Goal: Information Seeking & Learning: Learn about a topic

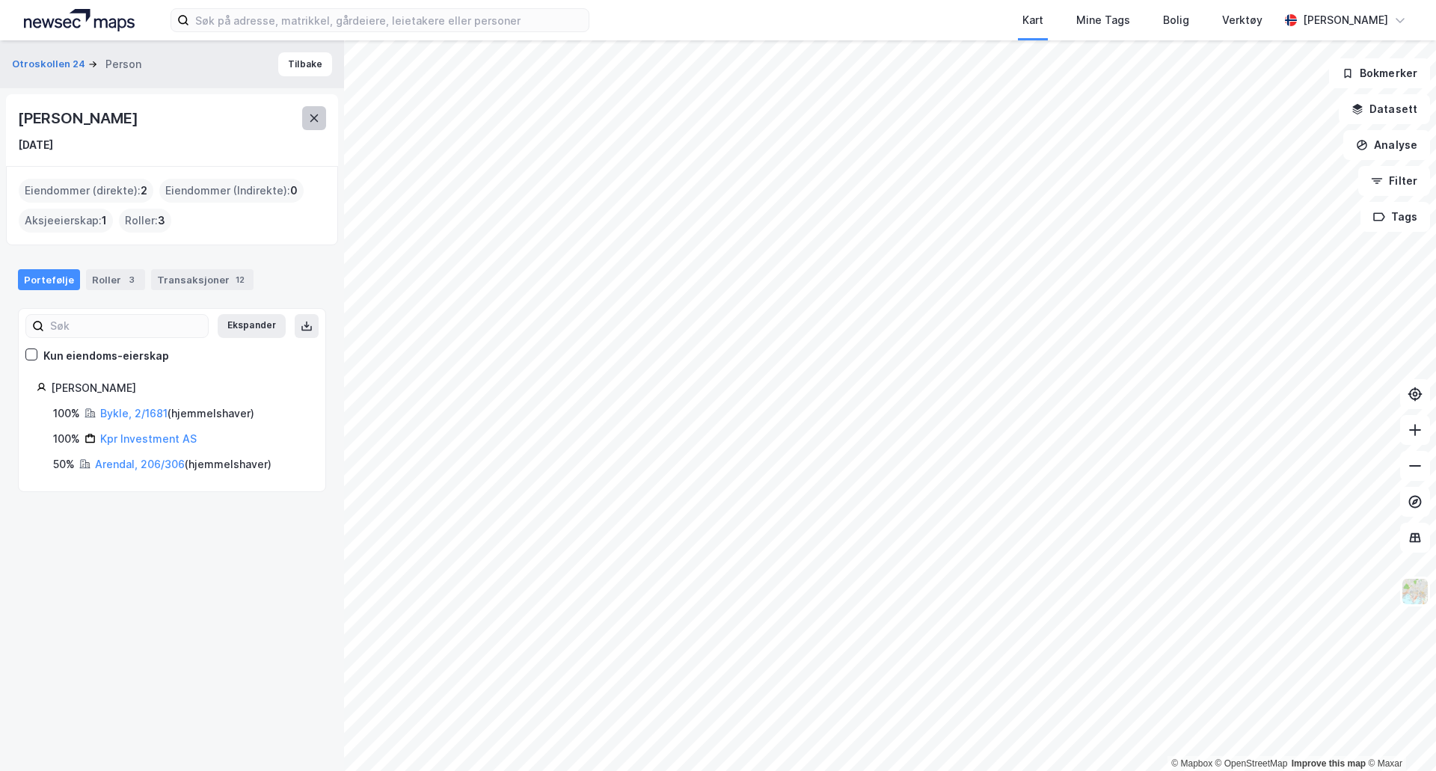
click at [313, 113] on icon at bounding box center [314, 118] width 12 height 12
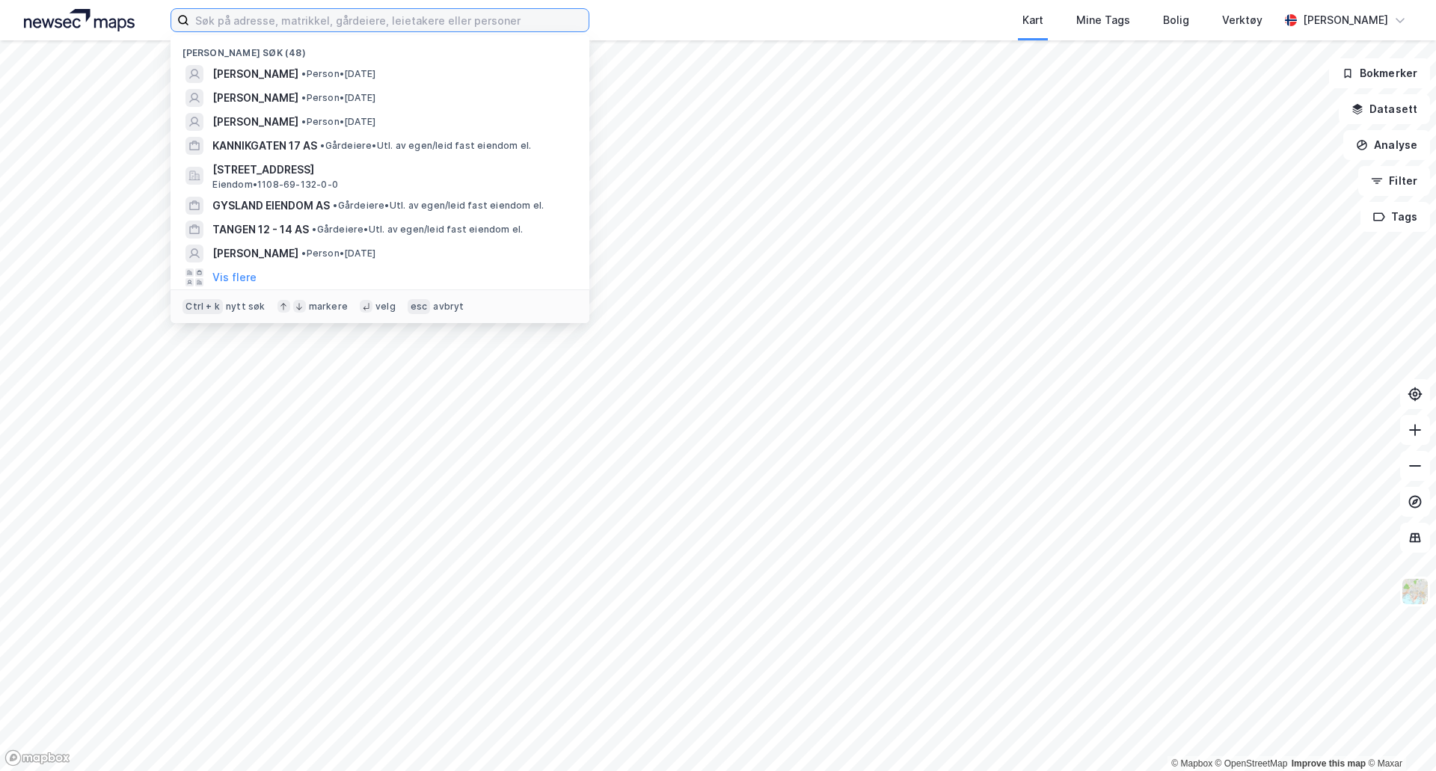
click at [272, 20] on input at bounding box center [388, 20] width 399 height 22
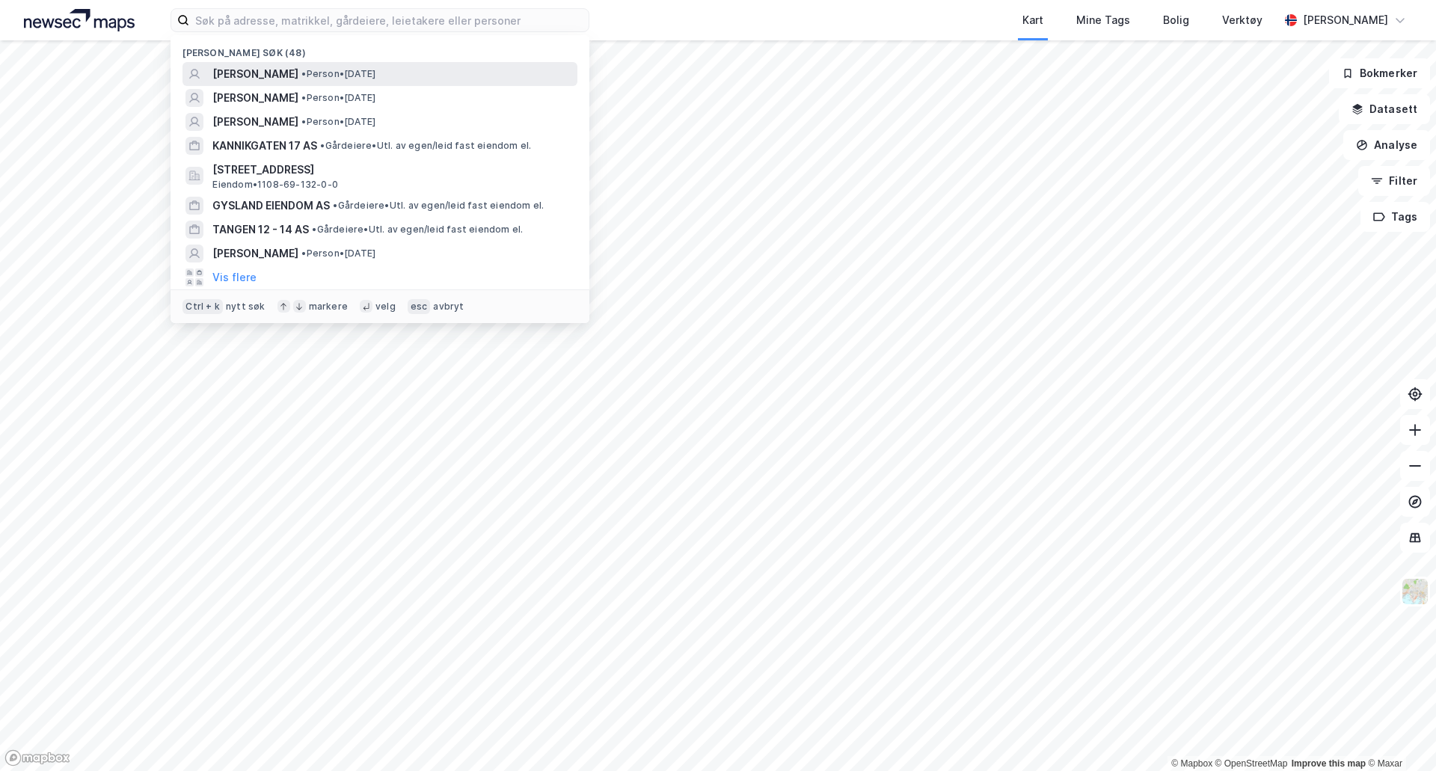
click at [246, 65] on span "[PERSON_NAME]" at bounding box center [255, 74] width 86 height 18
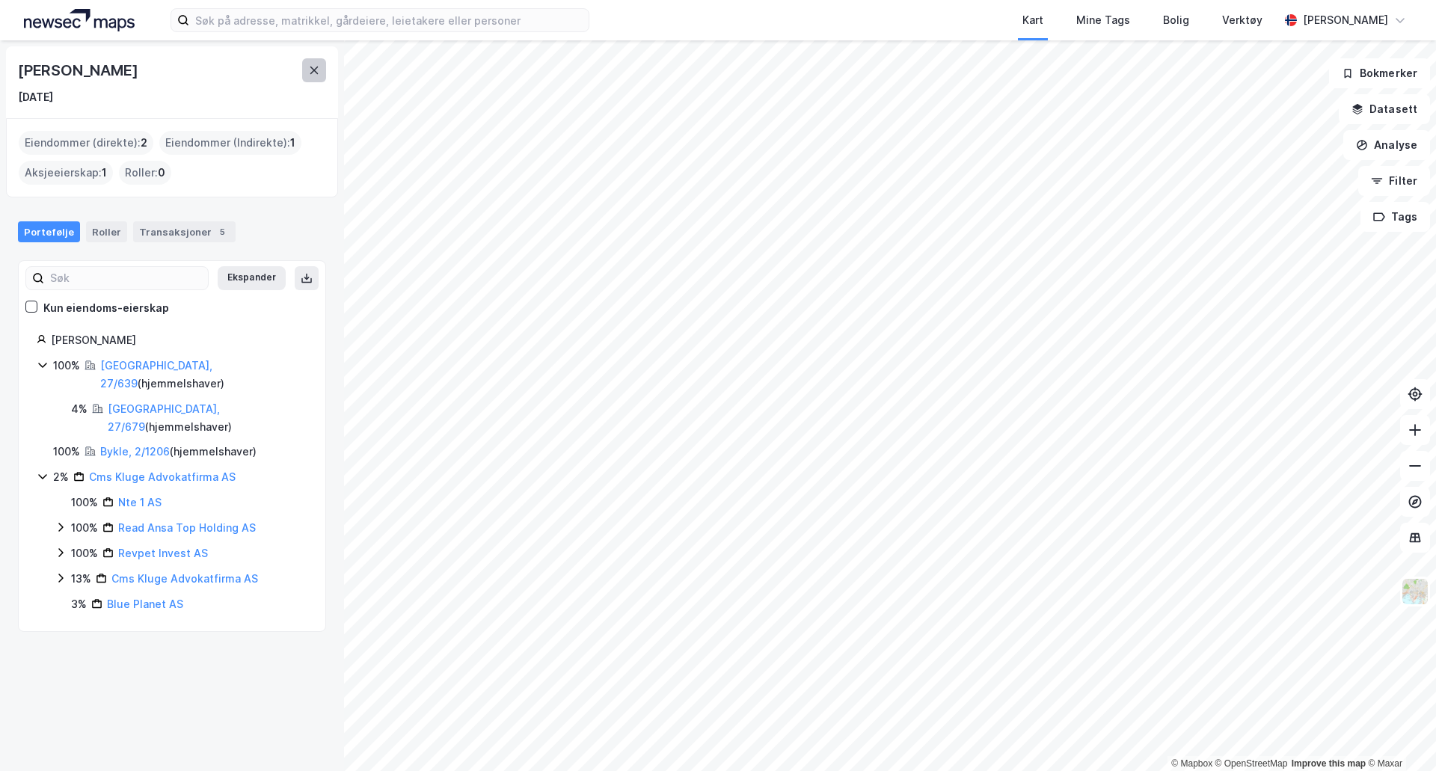
click at [316, 75] on icon at bounding box center [314, 70] width 12 height 12
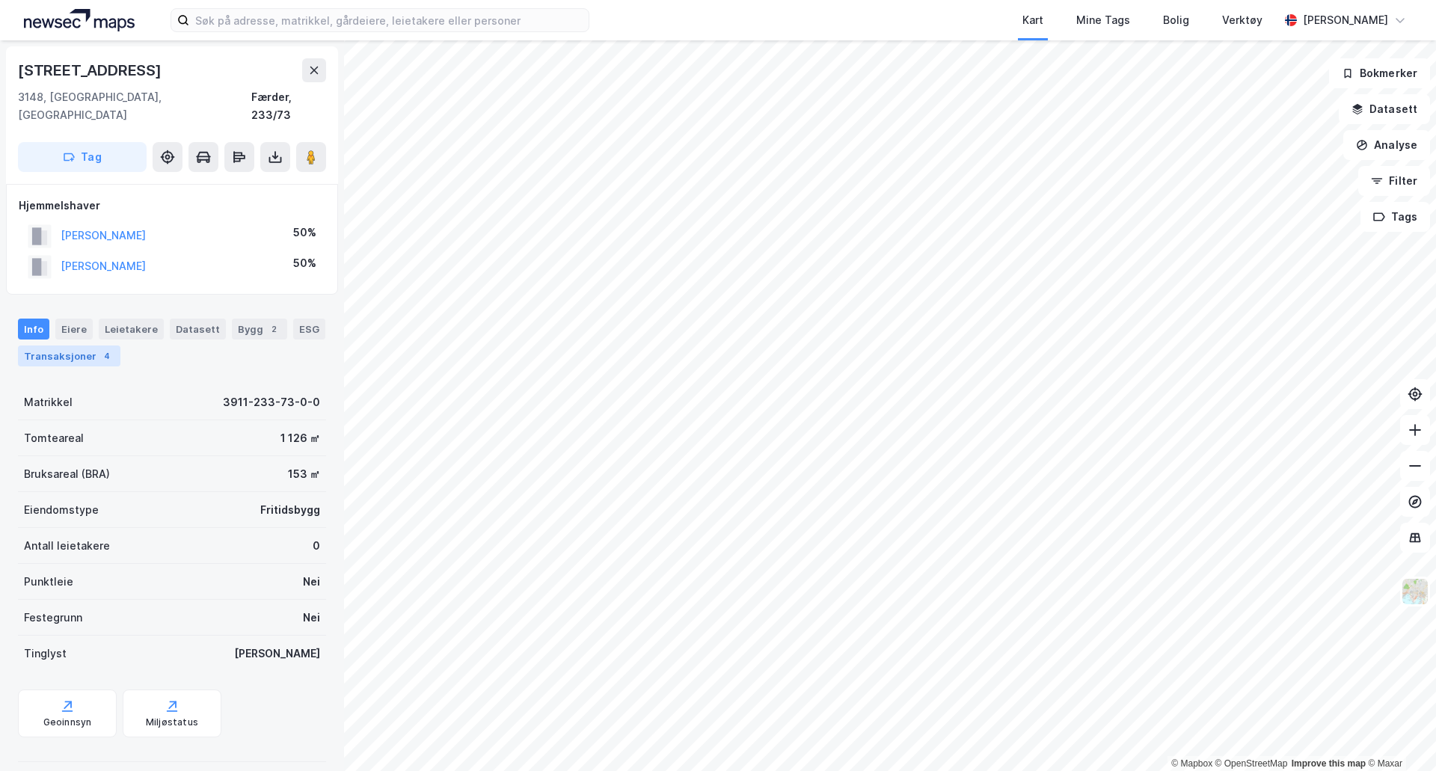
click at [55, 345] on div "Transaksjoner 4" at bounding box center [69, 355] width 102 height 21
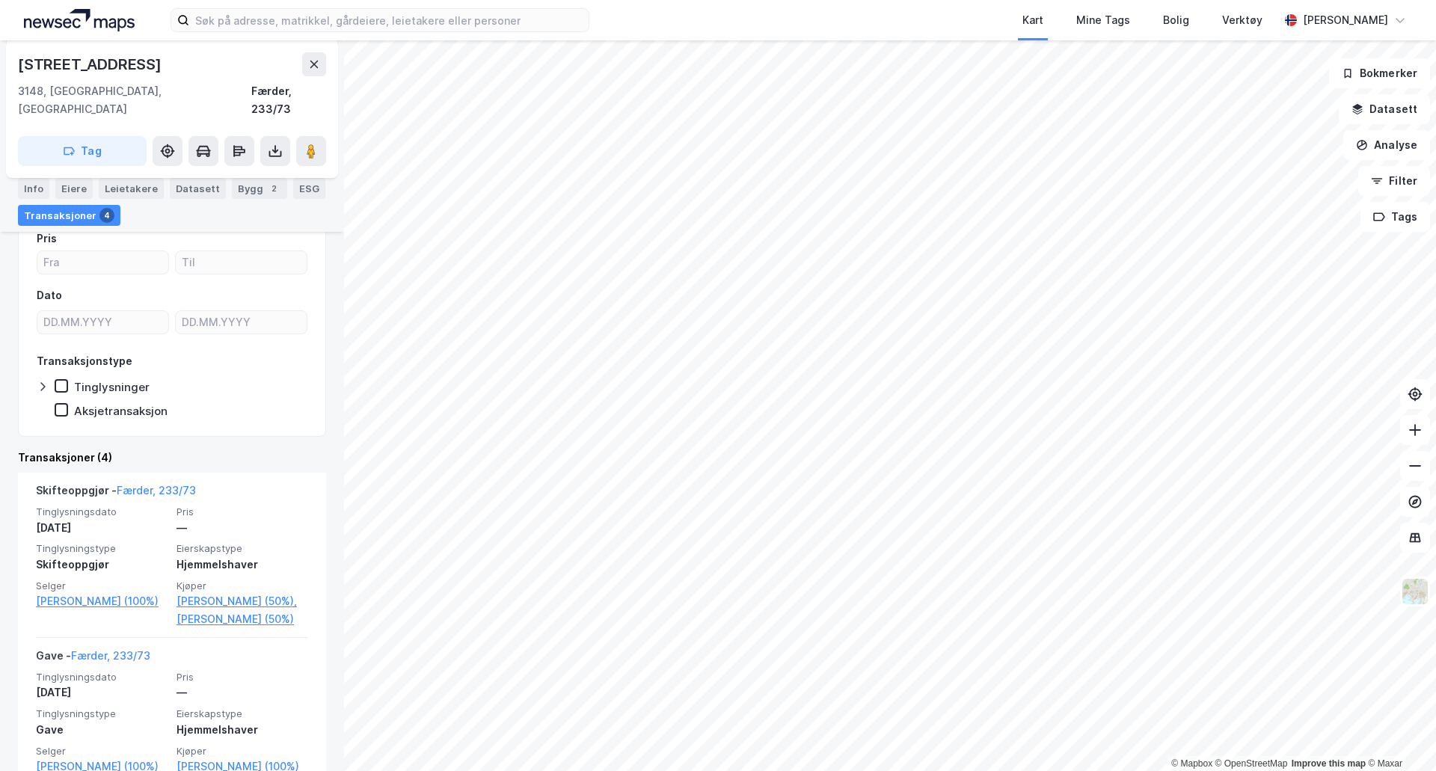
scroll to position [150, 0]
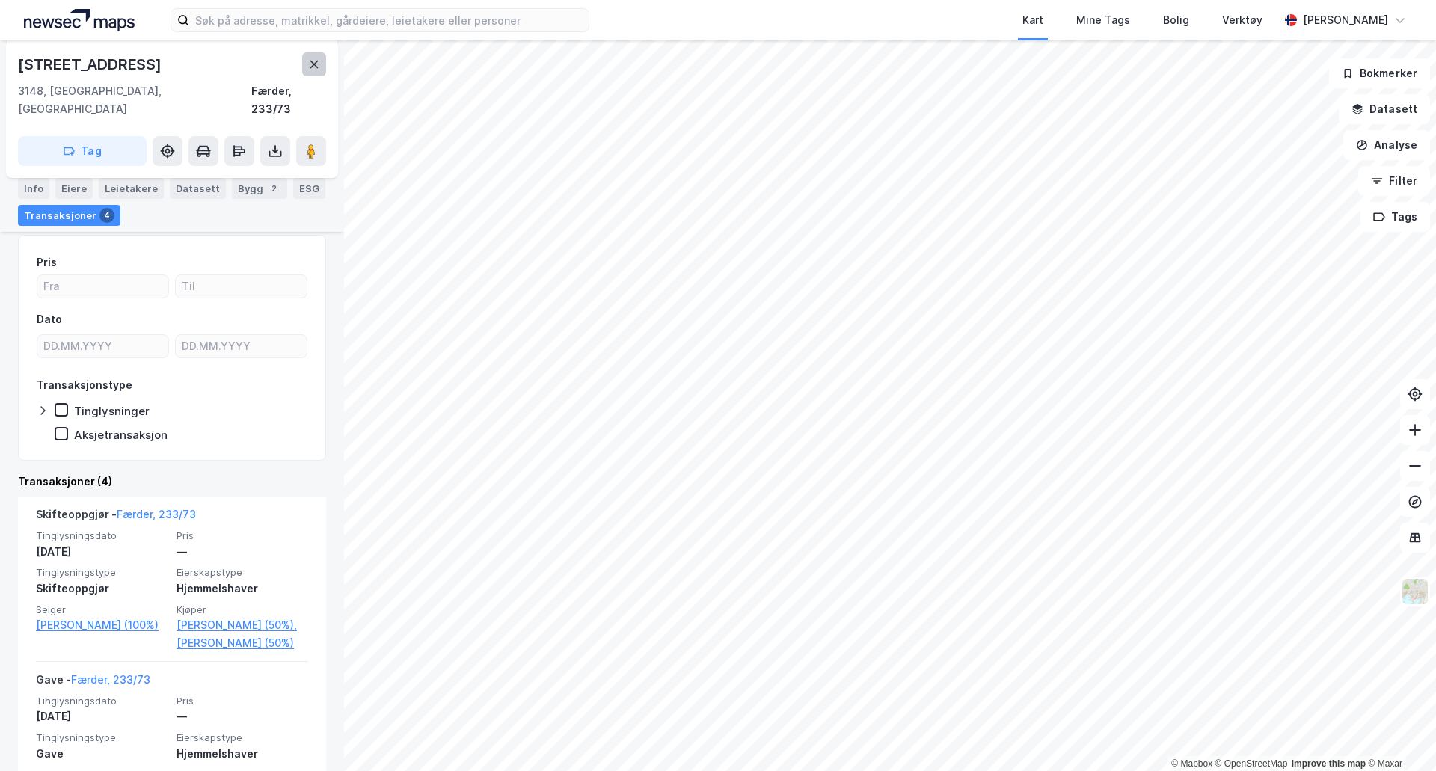
click at [305, 58] on button at bounding box center [314, 64] width 24 height 24
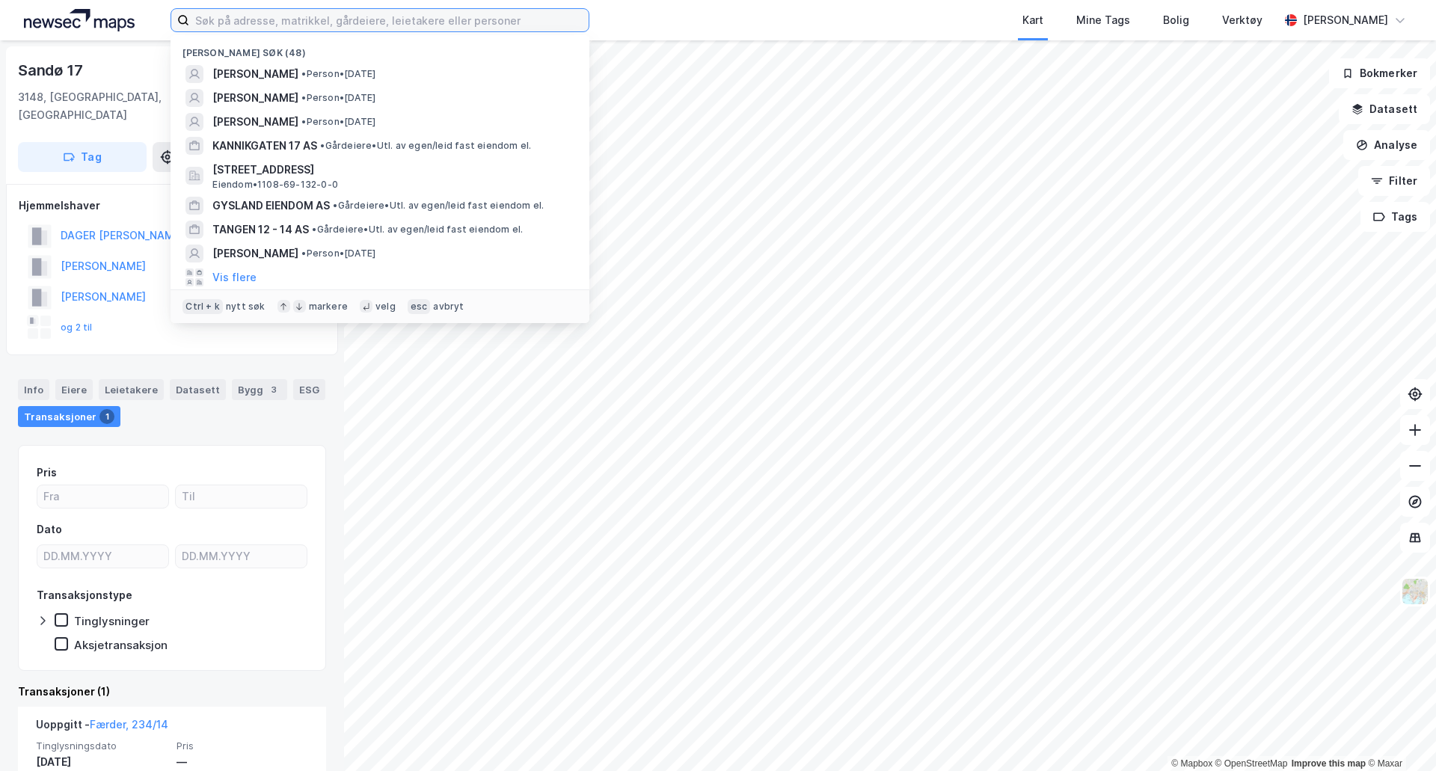
click at [430, 22] on input at bounding box center [388, 20] width 399 height 22
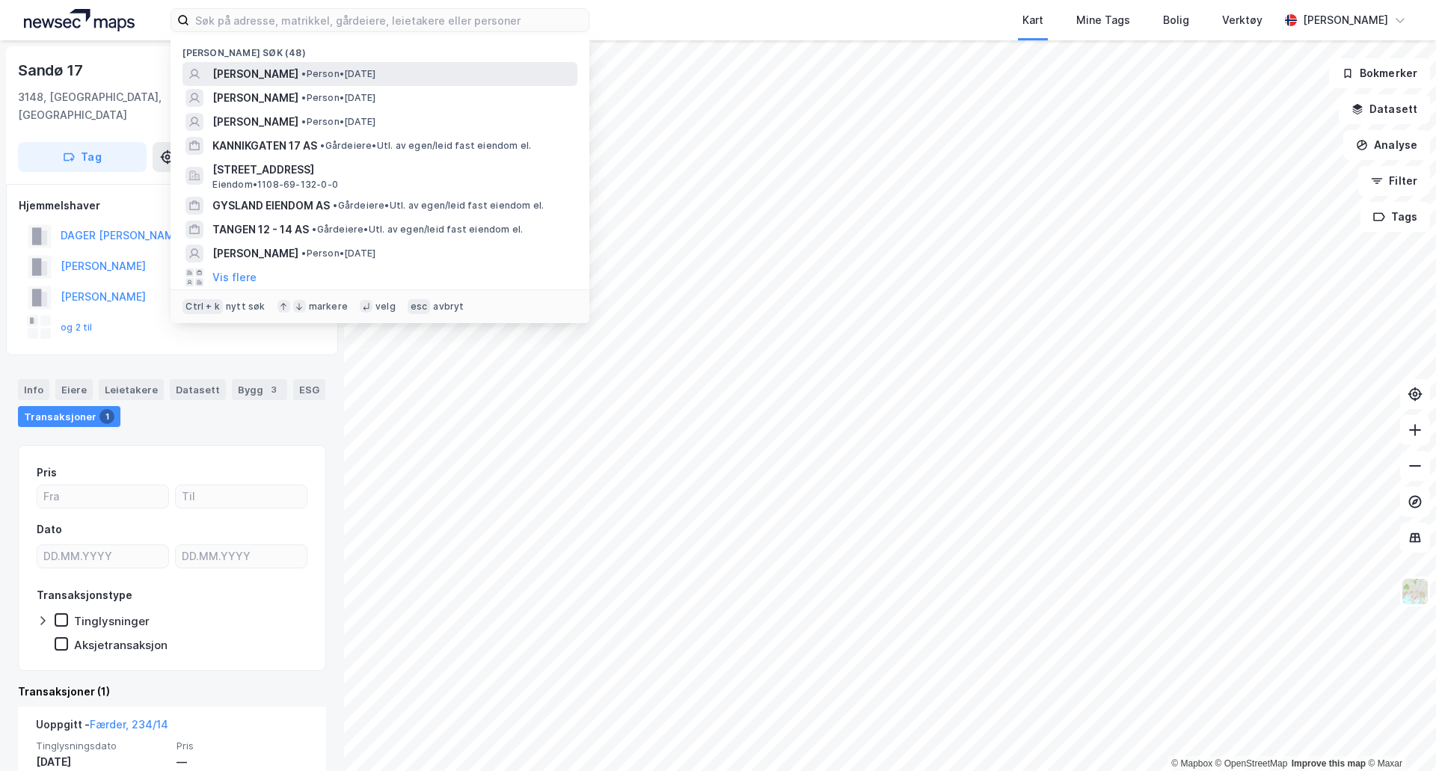
click at [286, 75] on span "[PERSON_NAME]" at bounding box center [255, 74] width 86 height 18
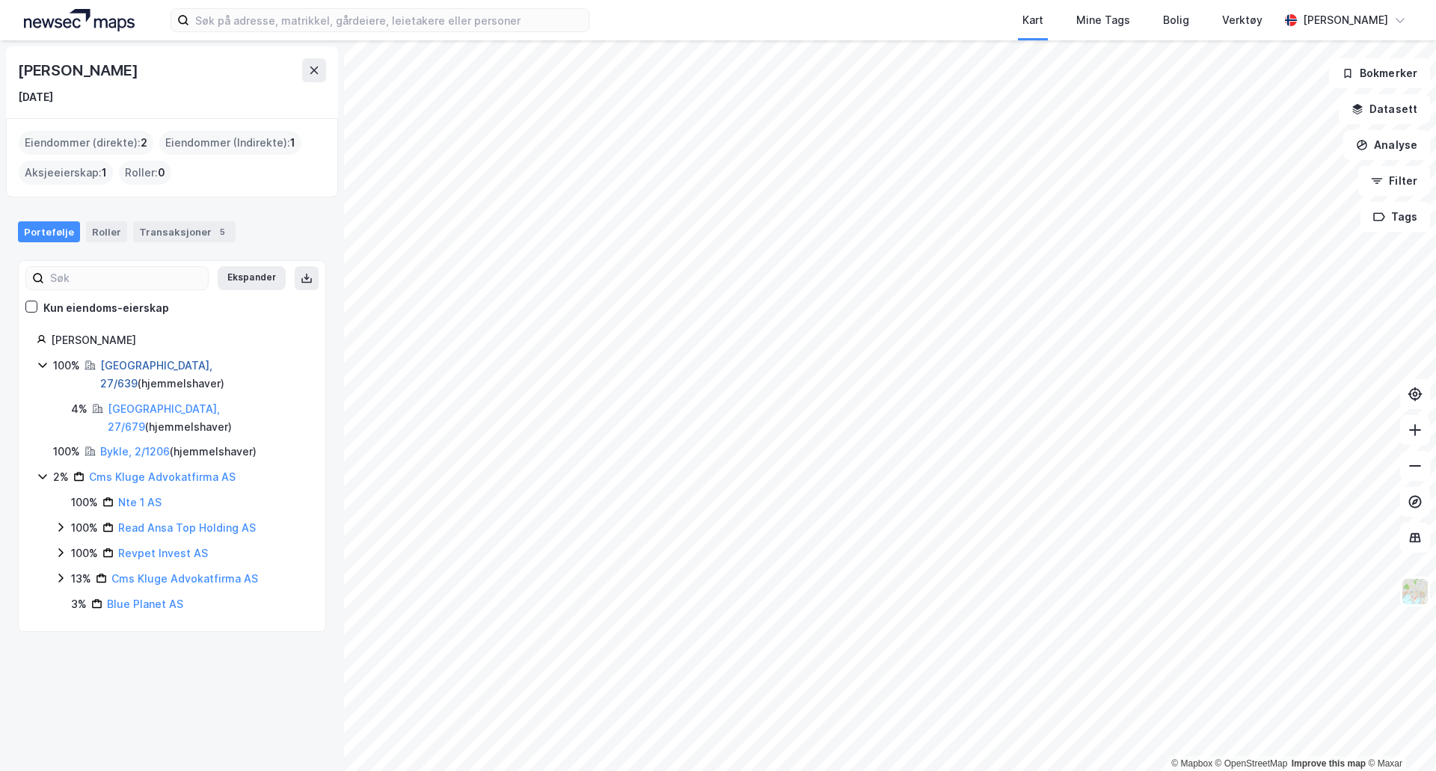
click at [135, 368] on link "[GEOGRAPHIC_DATA], 27/639" at bounding box center [156, 374] width 112 height 31
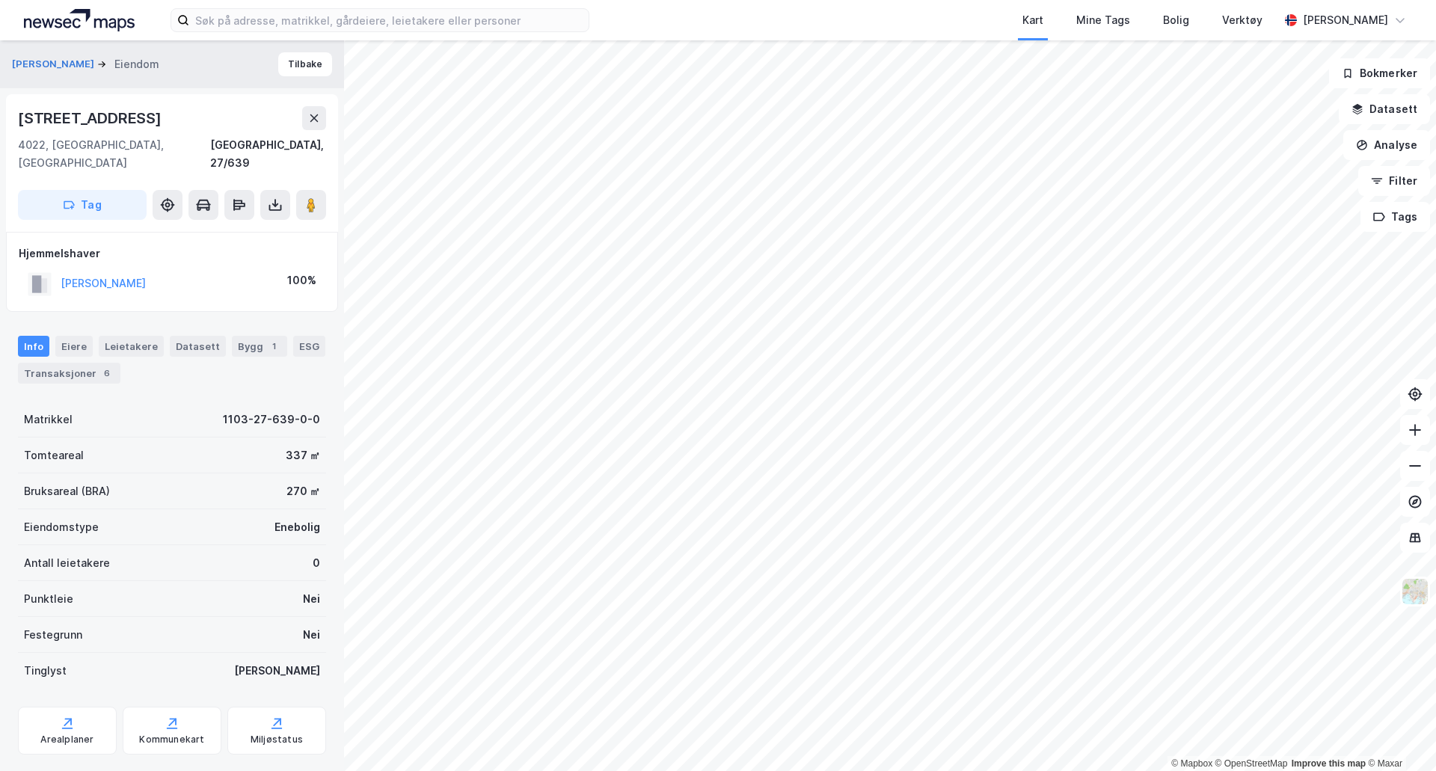
scroll to position [14, 0]
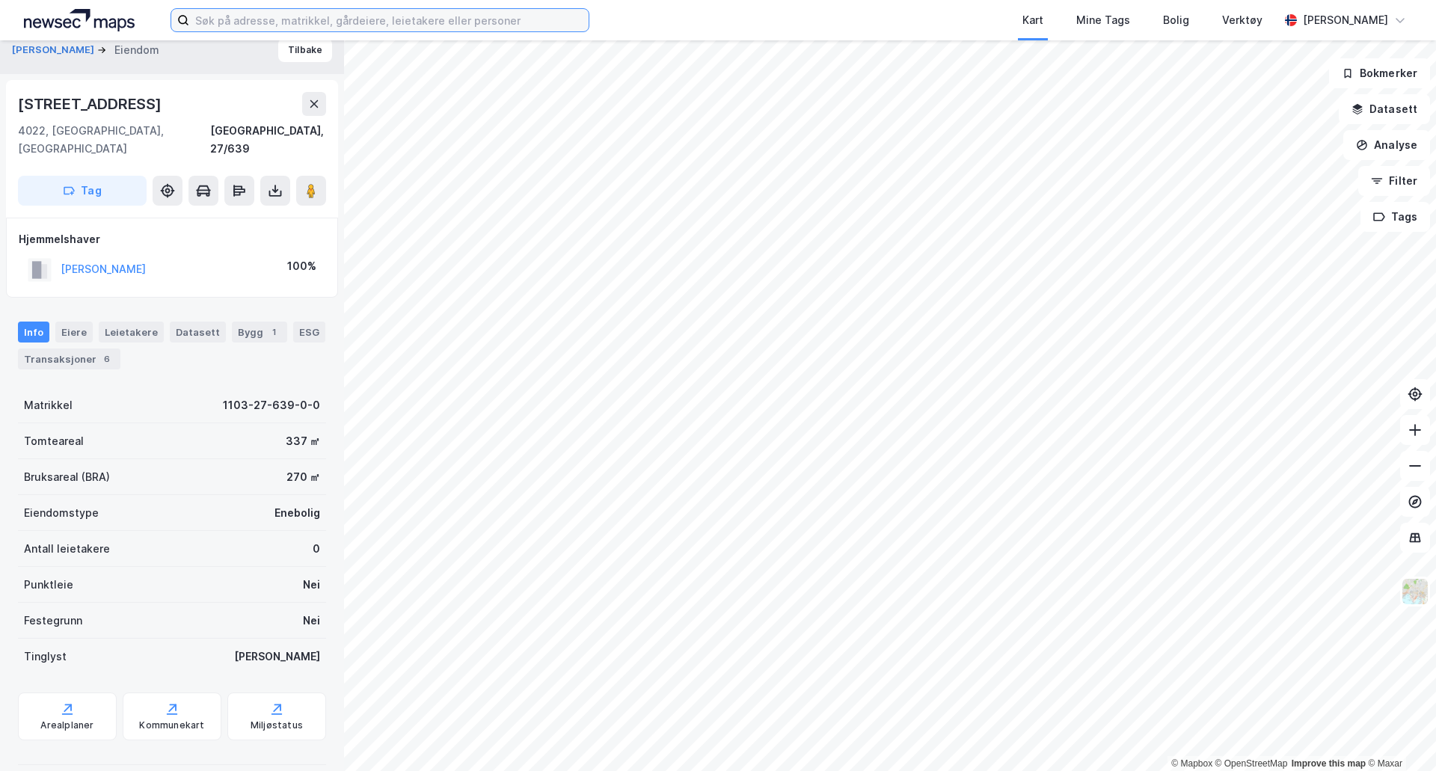
click at [231, 27] on input at bounding box center [388, 20] width 399 height 22
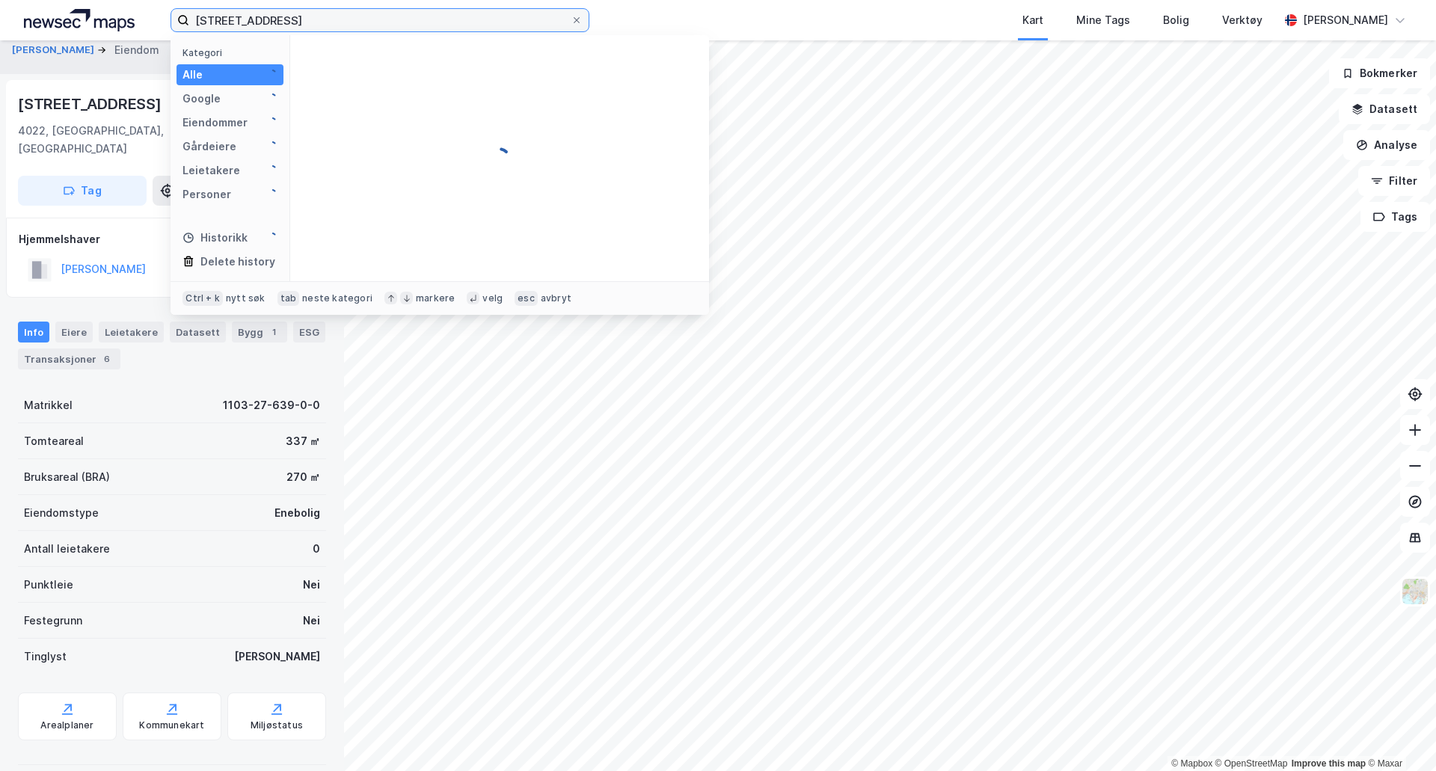
type input "[STREET_ADDRESS]"
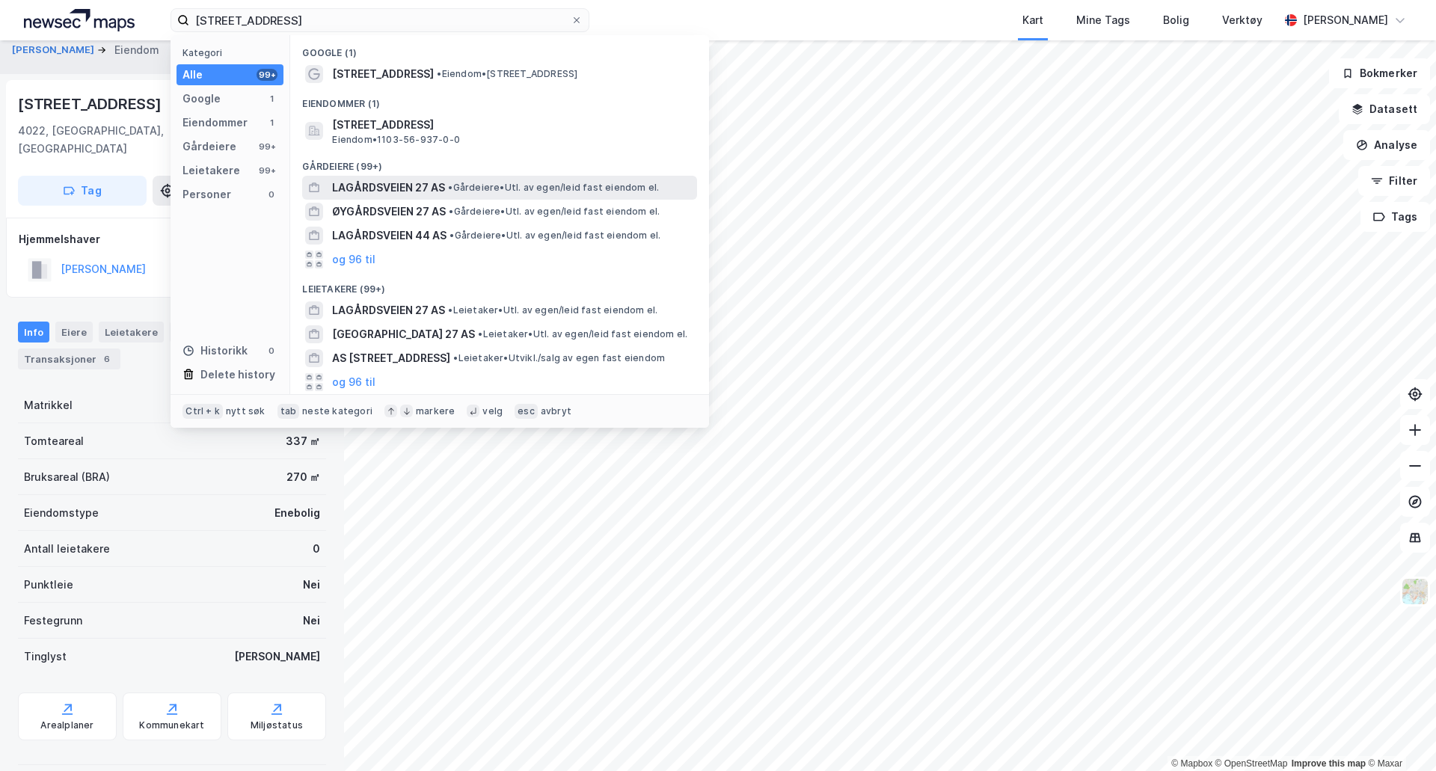
click at [370, 189] on span "LAGÅRDSVEIEN 27 AS" at bounding box center [388, 188] width 113 height 18
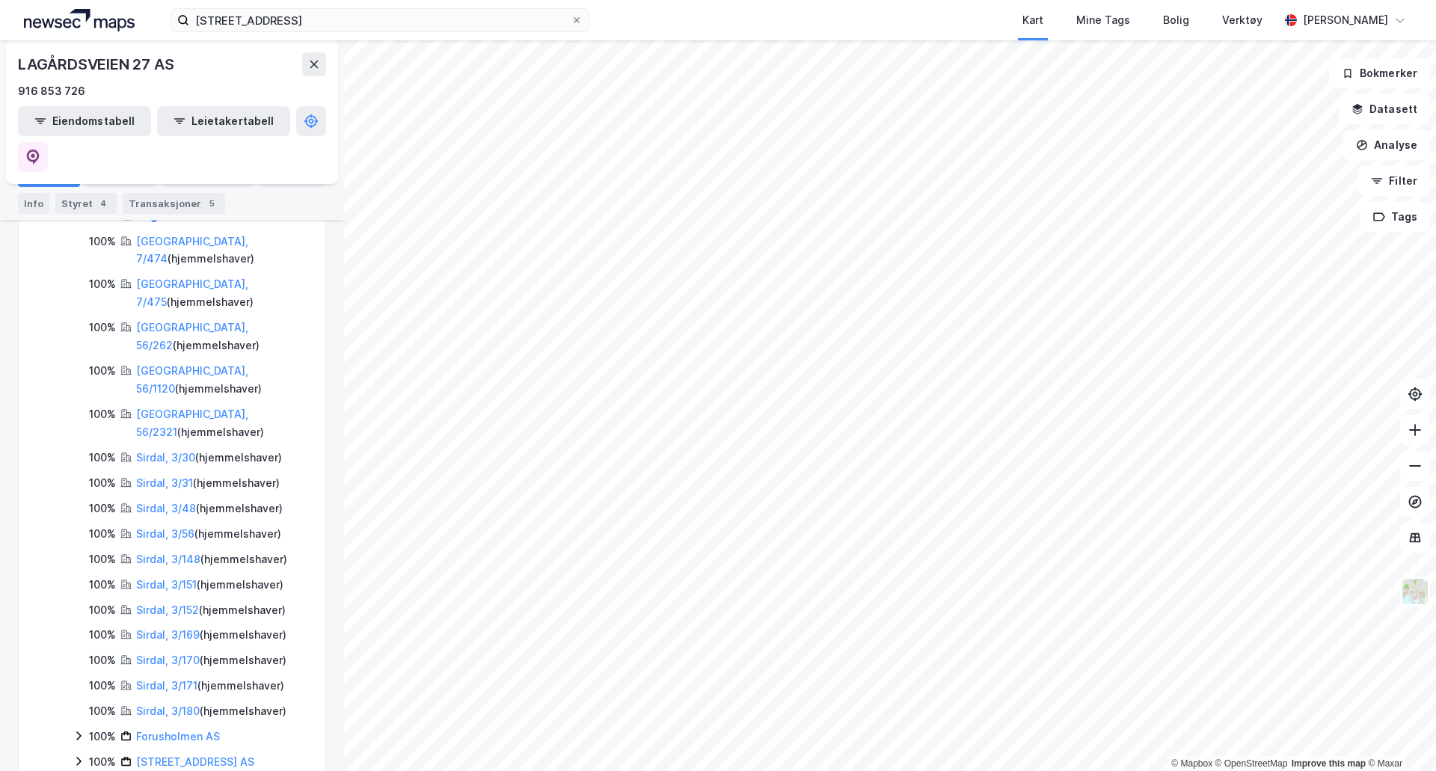
scroll to position [75, 0]
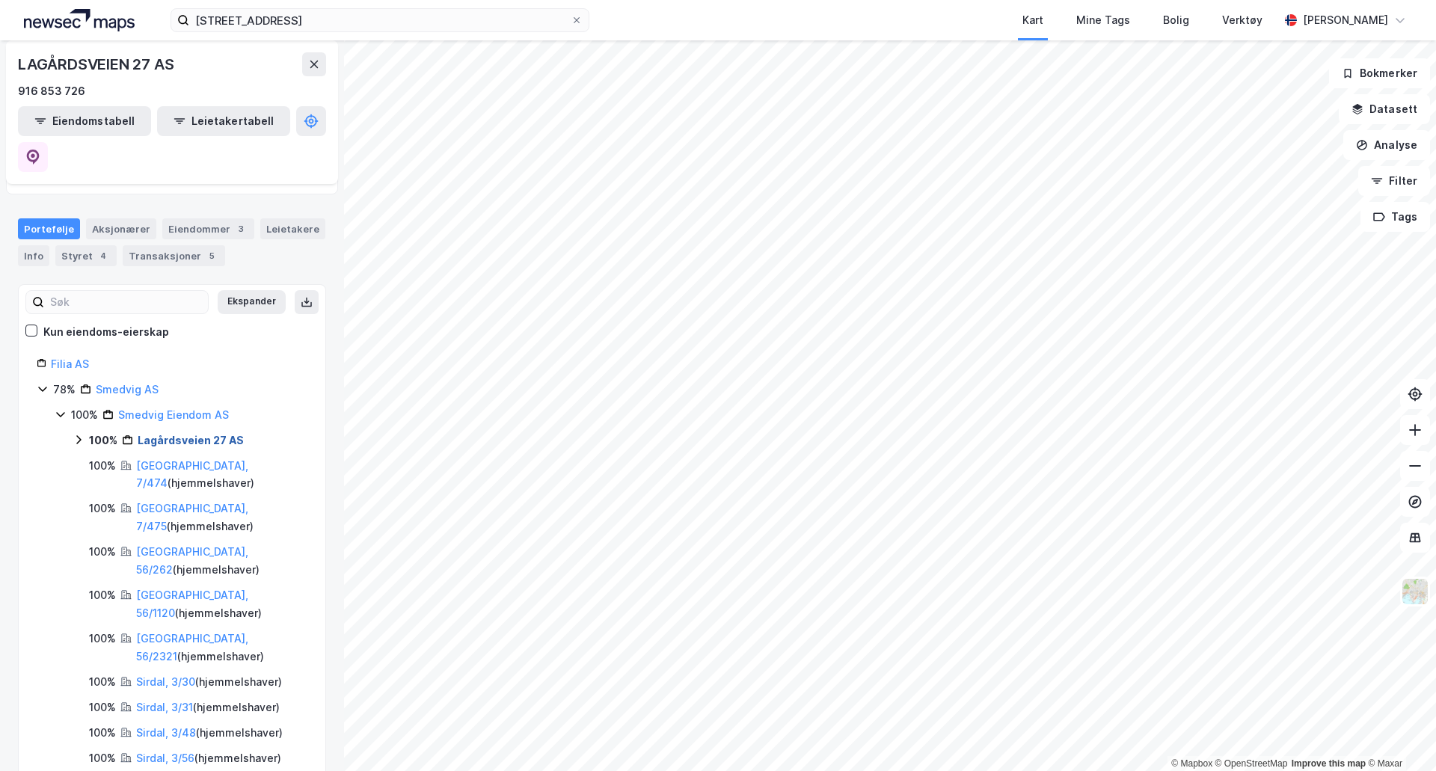
click at [160, 434] on link "Lagårdsveien 27 AS" at bounding box center [191, 440] width 106 height 13
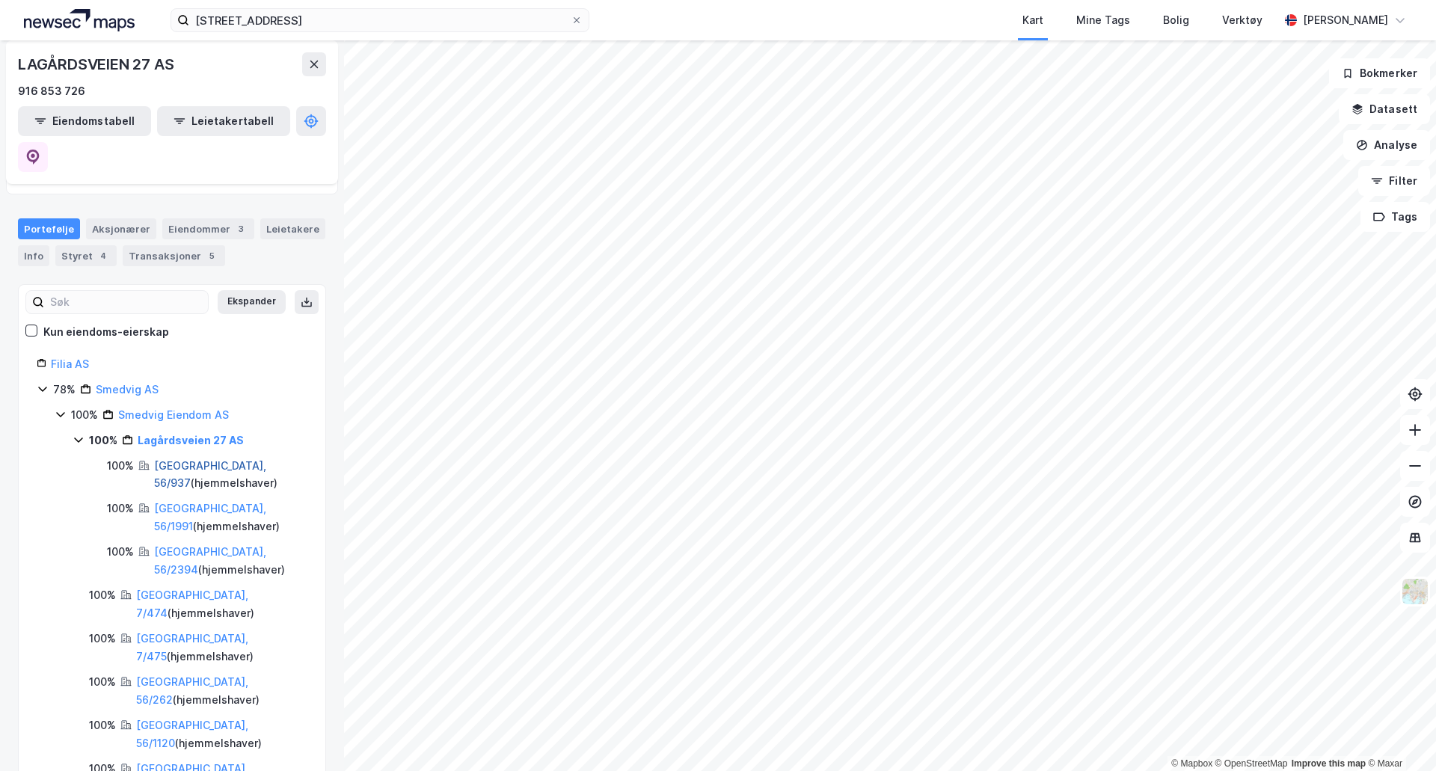
click at [179, 459] on link "[GEOGRAPHIC_DATA], 56/937" at bounding box center [210, 474] width 112 height 31
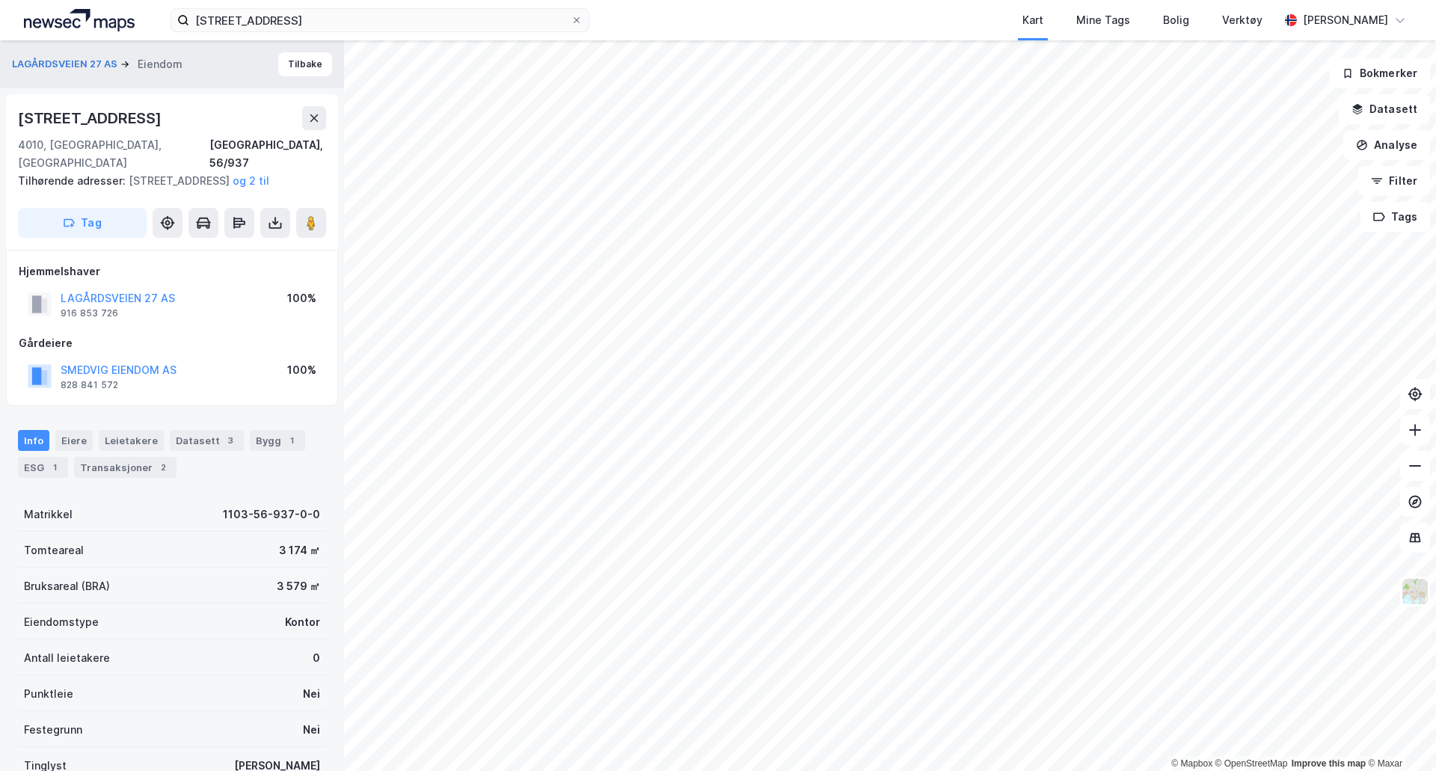
scroll to position [14, 0]
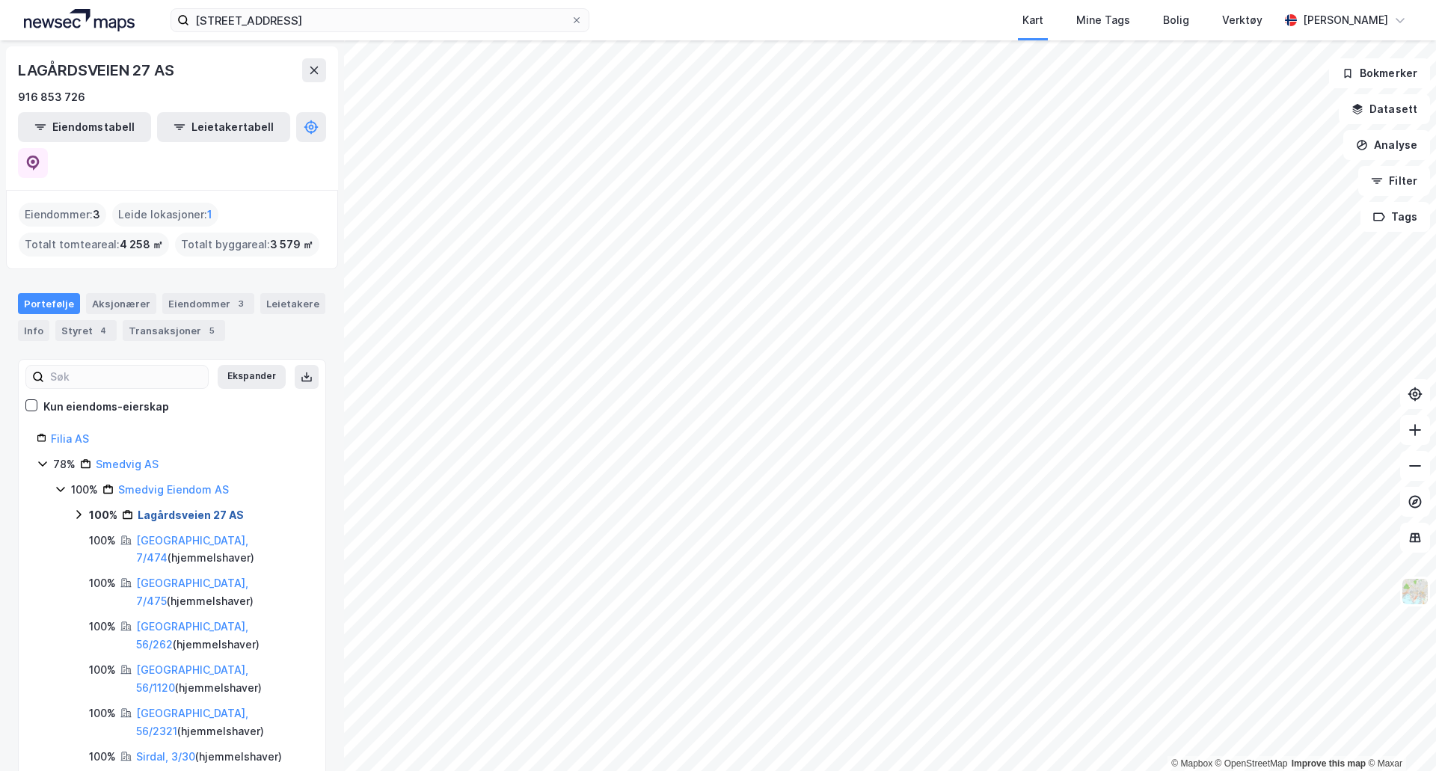
click at [165, 508] on link "Lagårdsveien 27 AS" at bounding box center [191, 514] width 106 height 13
click at [166, 577] on link "[GEOGRAPHIC_DATA], 56/1991" at bounding box center [210, 592] width 112 height 31
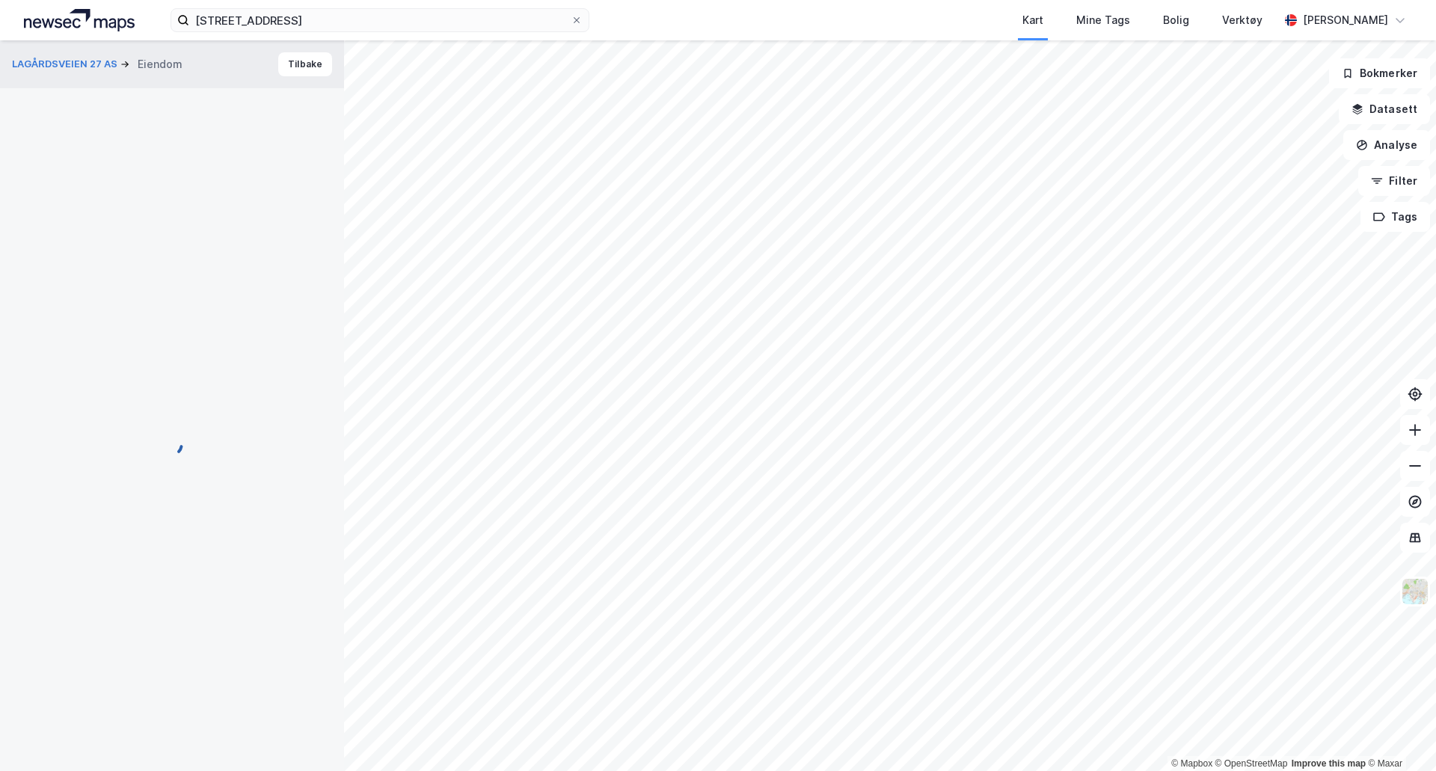
scroll to position [14, 0]
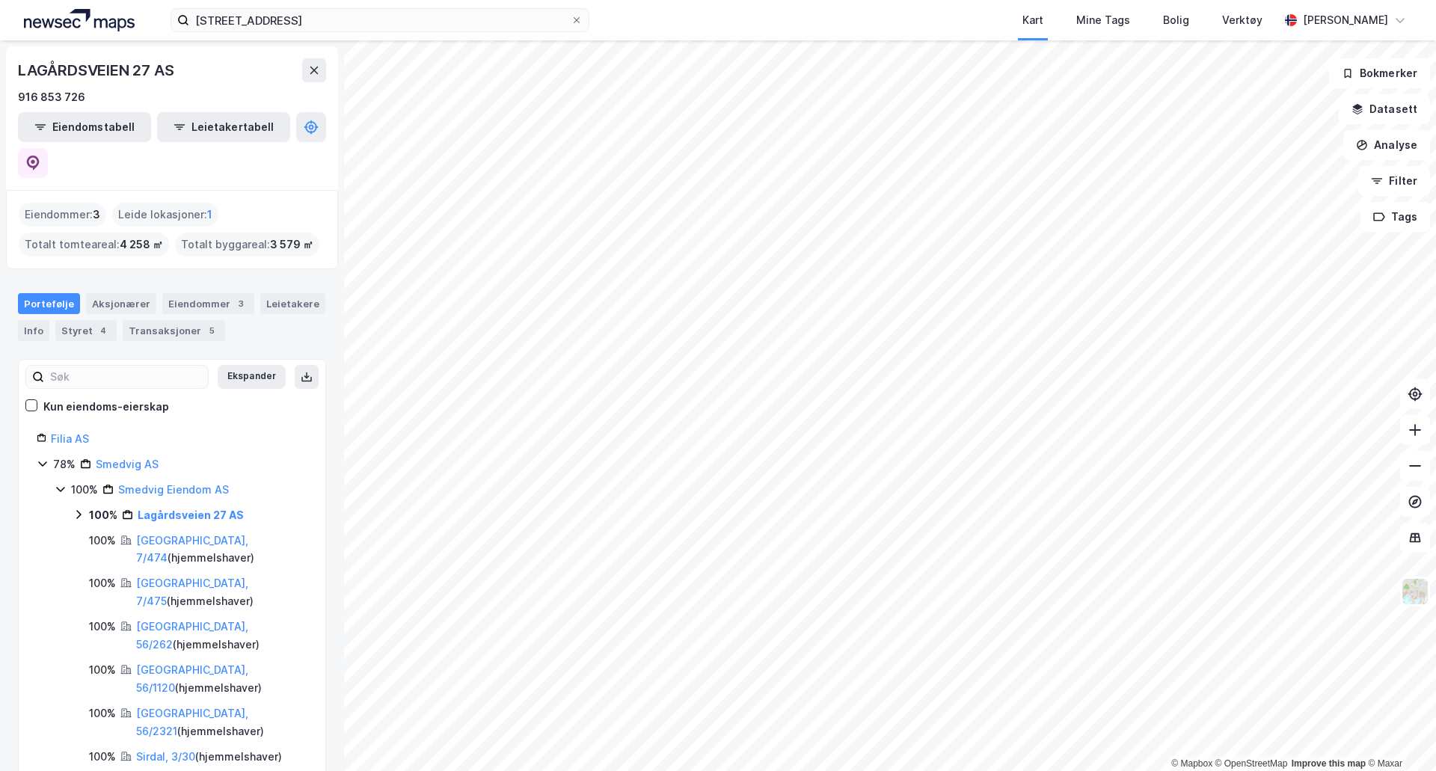
click at [163, 506] on div "Lagårdsveien 27 AS" at bounding box center [191, 515] width 106 height 18
click at [186, 620] on link "[GEOGRAPHIC_DATA], 56/2394" at bounding box center [210, 635] width 112 height 31
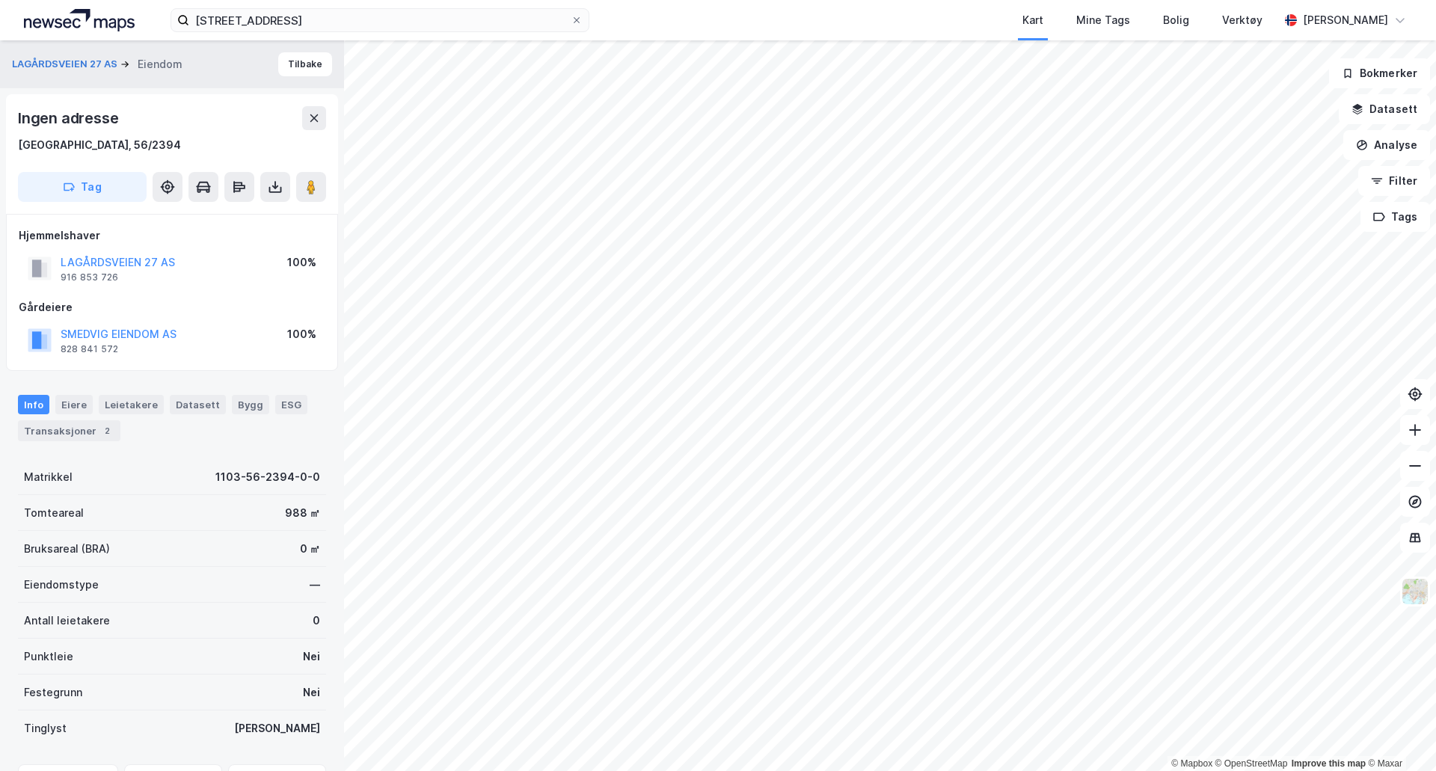
scroll to position [14, 0]
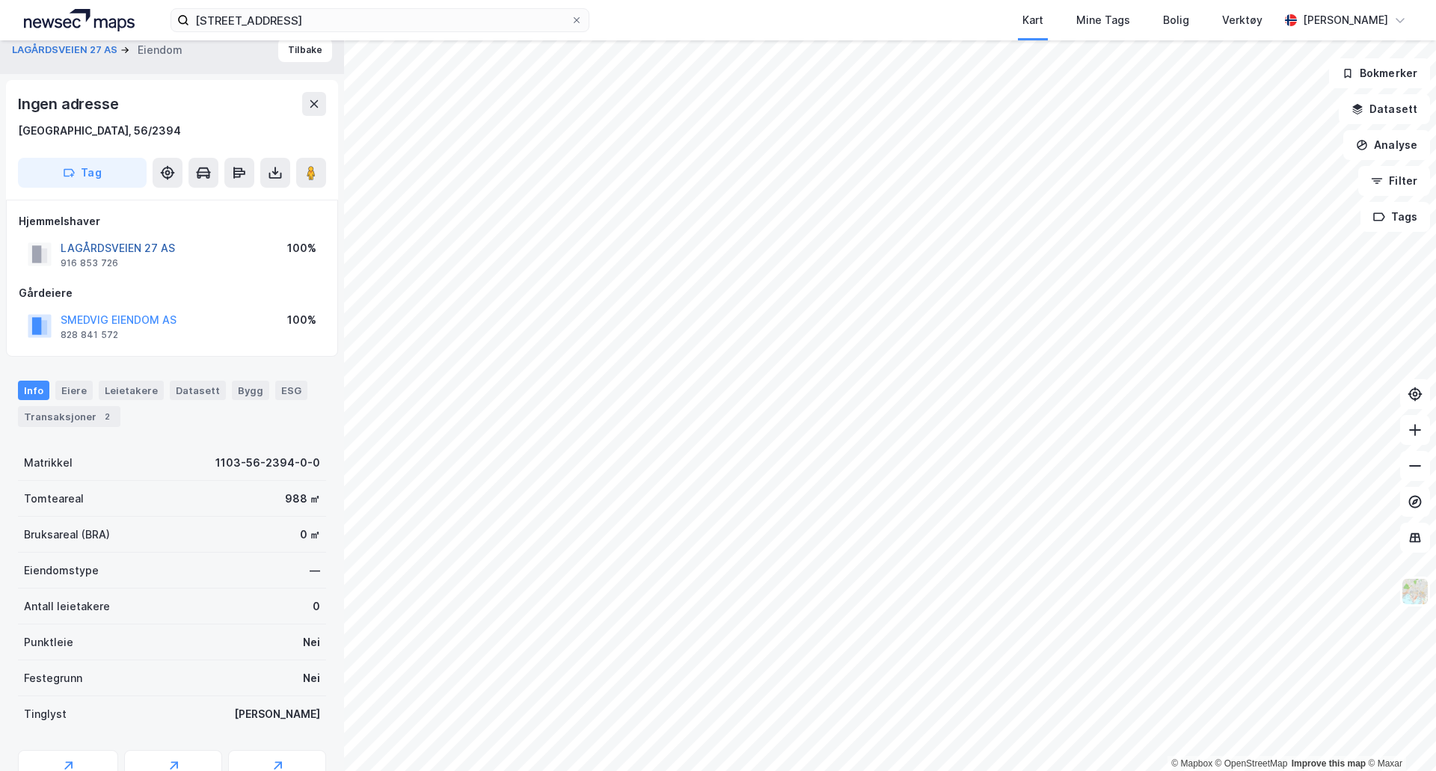
click at [0, 0] on button "LAGÅRDSVEIEN 27 AS" at bounding box center [0, 0] width 0 height 0
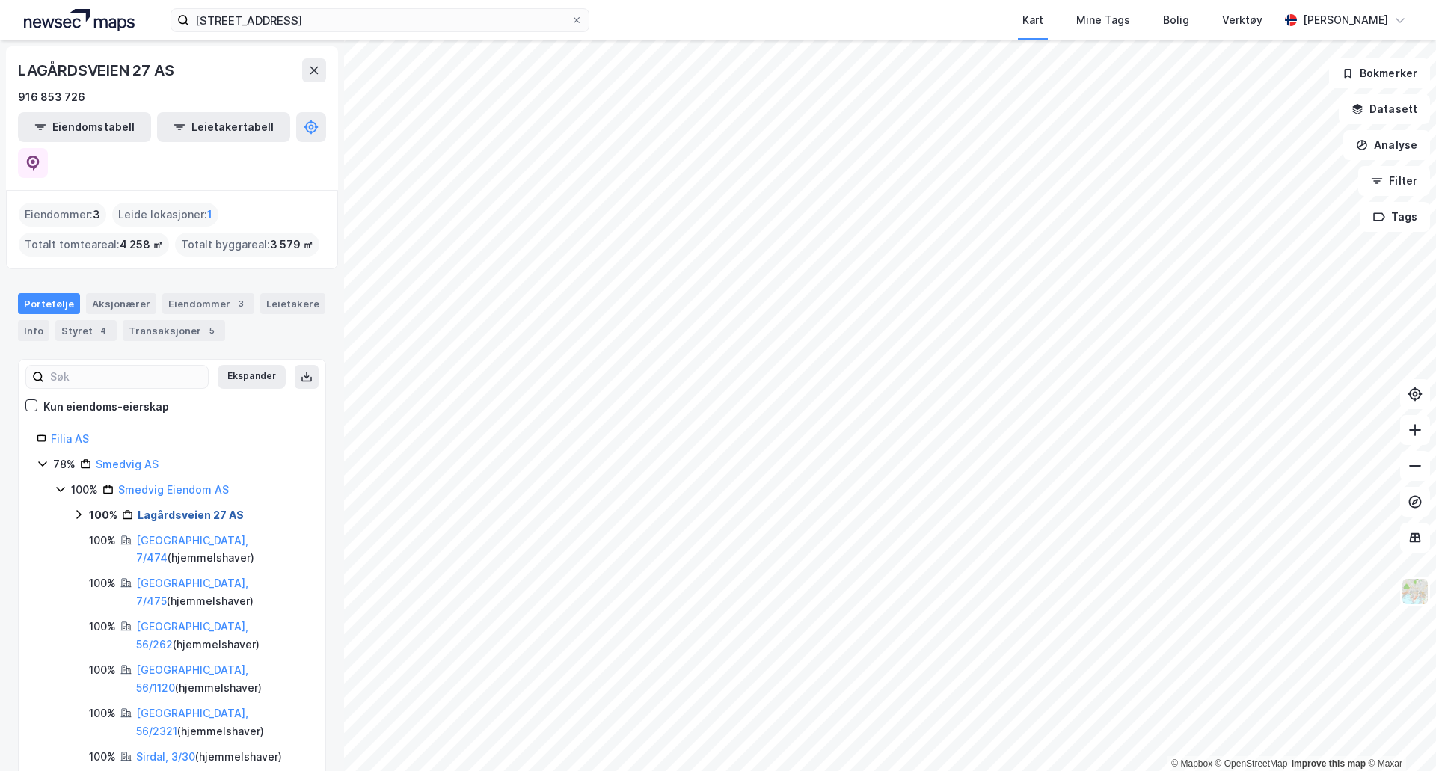
click at [176, 508] on link "Lagårdsveien 27 AS" at bounding box center [191, 514] width 106 height 13
click at [173, 534] on link "[GEOGRAPHIC_DATA], 56/937" at bounding box center [210, 549] width 112 height 31
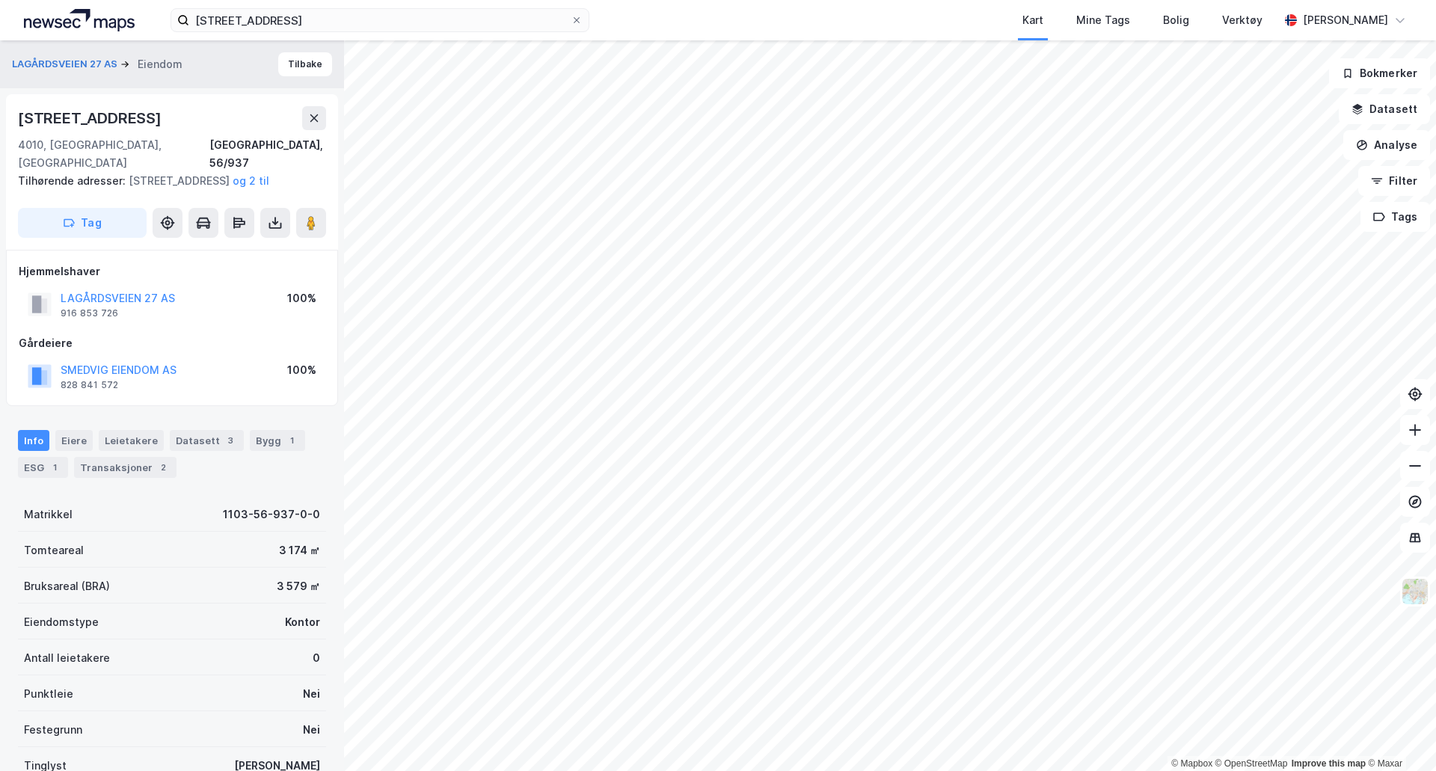
scroll to position [14, 0]
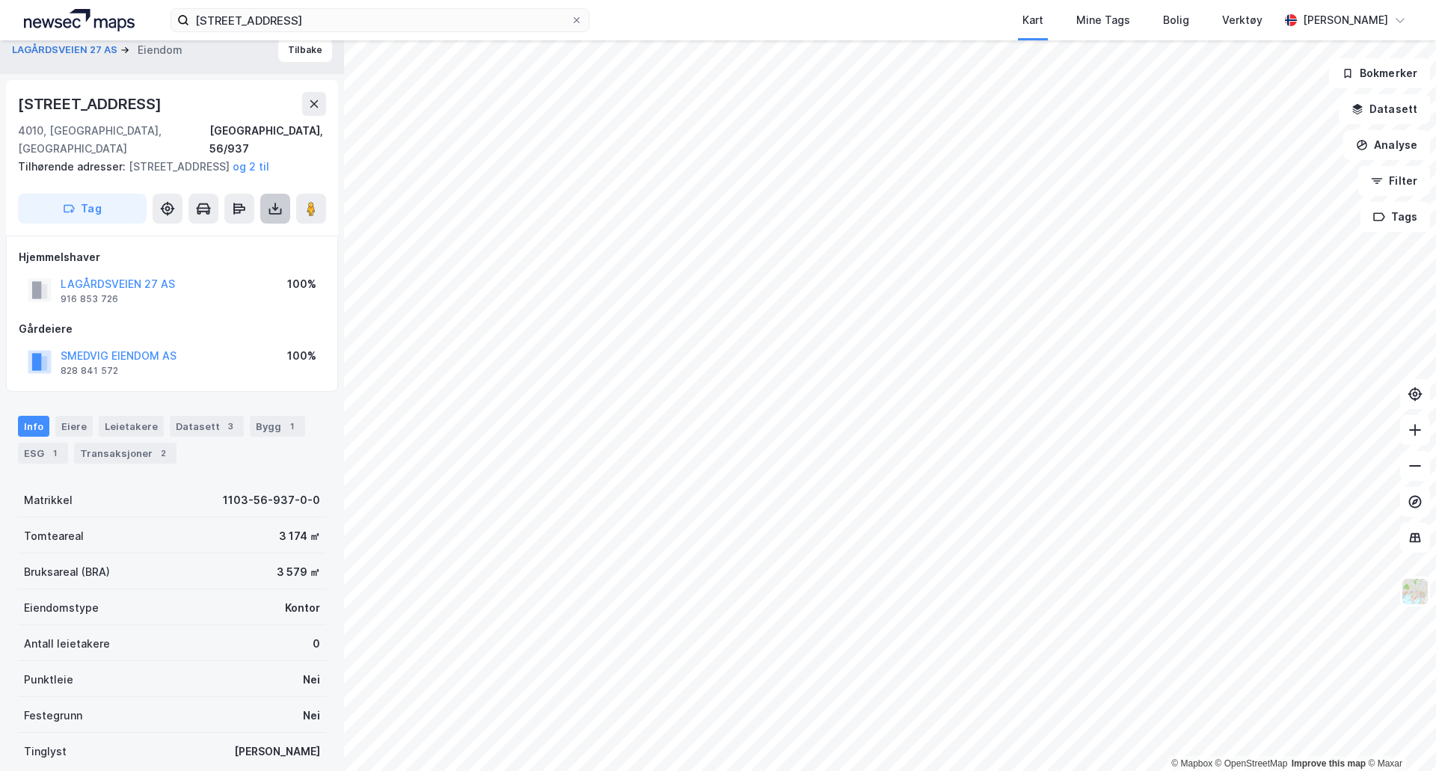
click at [274, 203] on icon at bounding box center [275, 208] width 15 height 15
click at [235, 215] on icon at bounding box center [239, 208] width 15 height 15
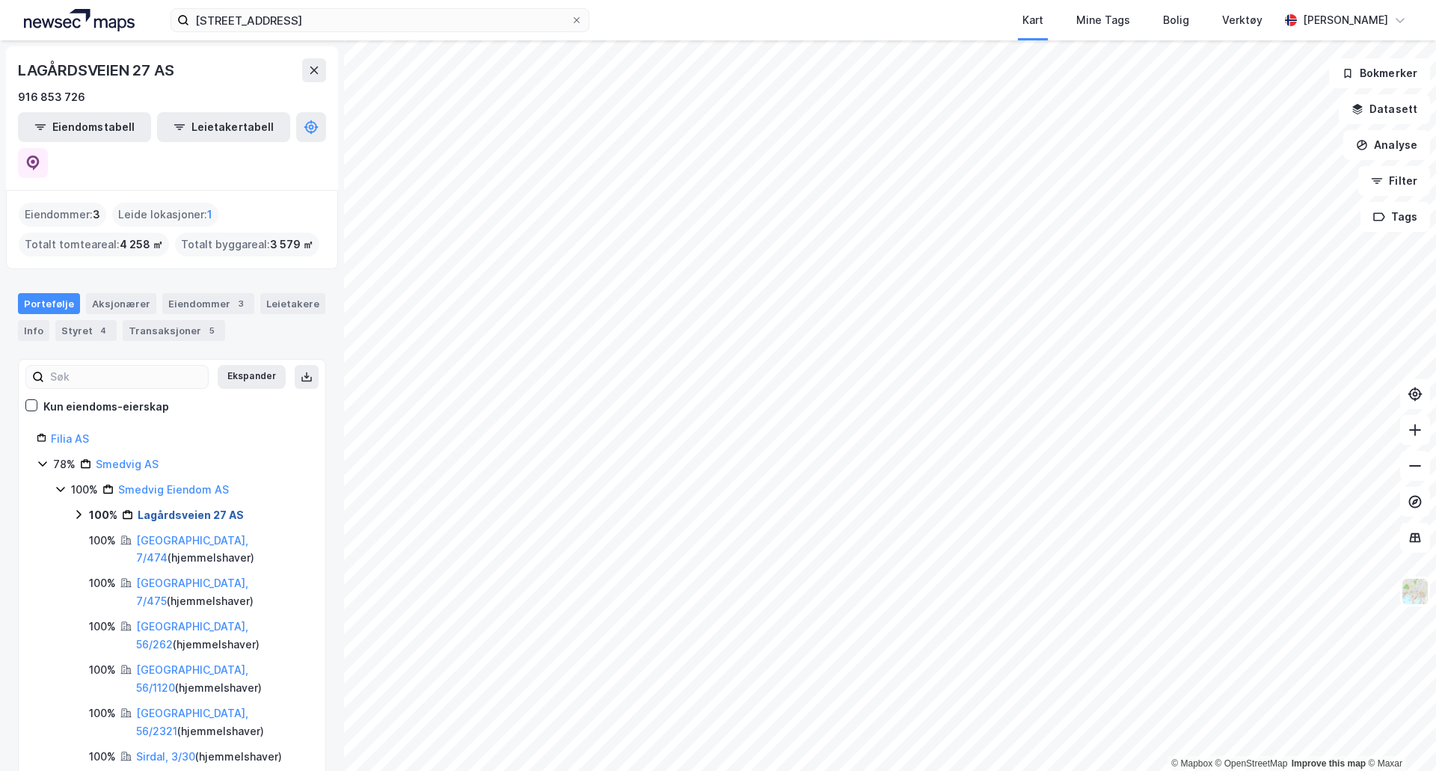
click at [177, 508] on link "Lagårdsveien 27 AS" at bounding box center [191, 514] width 106 height 13
click at [203, 534] on link "[GEOGRAPHIC_DATA], 56/937" at bounding box center [210, 549] width 112 height 31
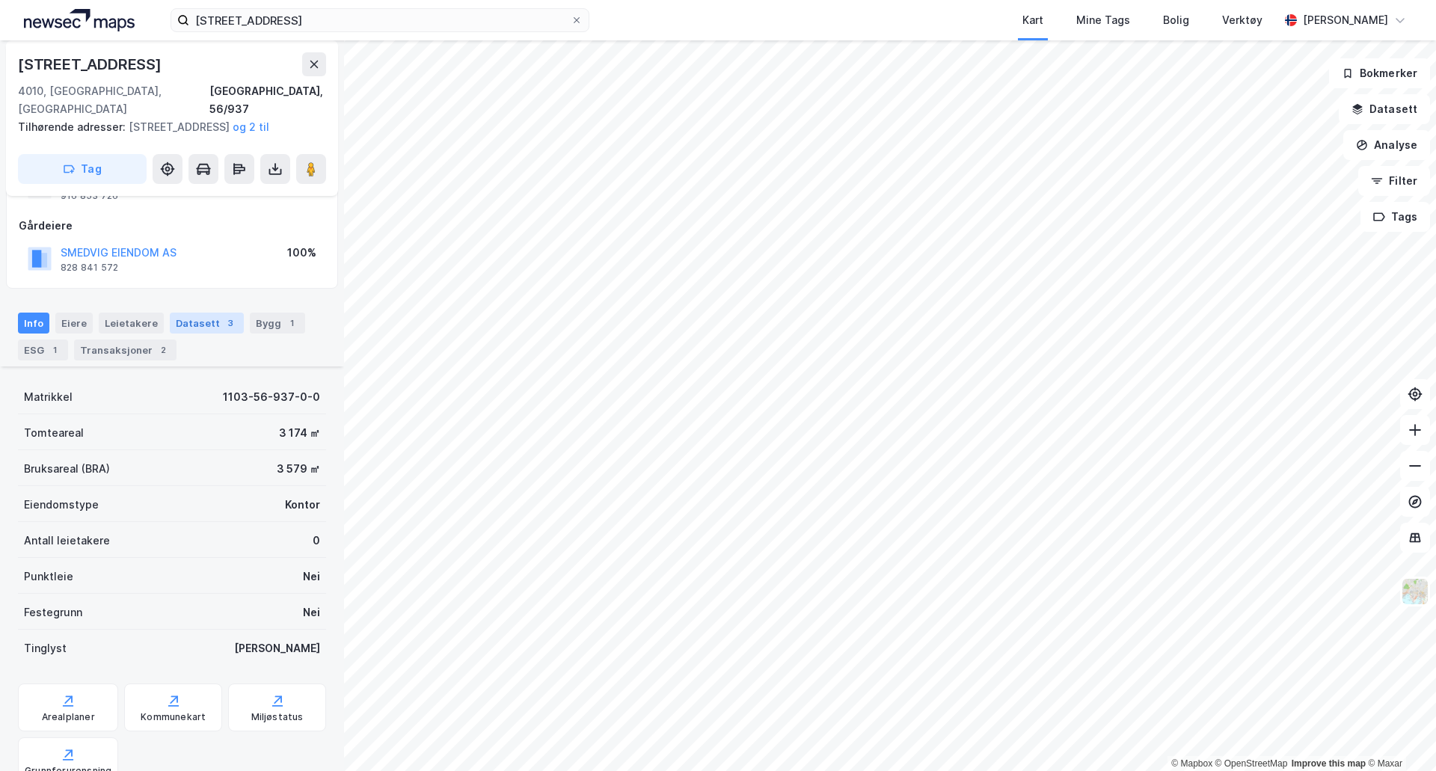
scroll to position [277, 0]
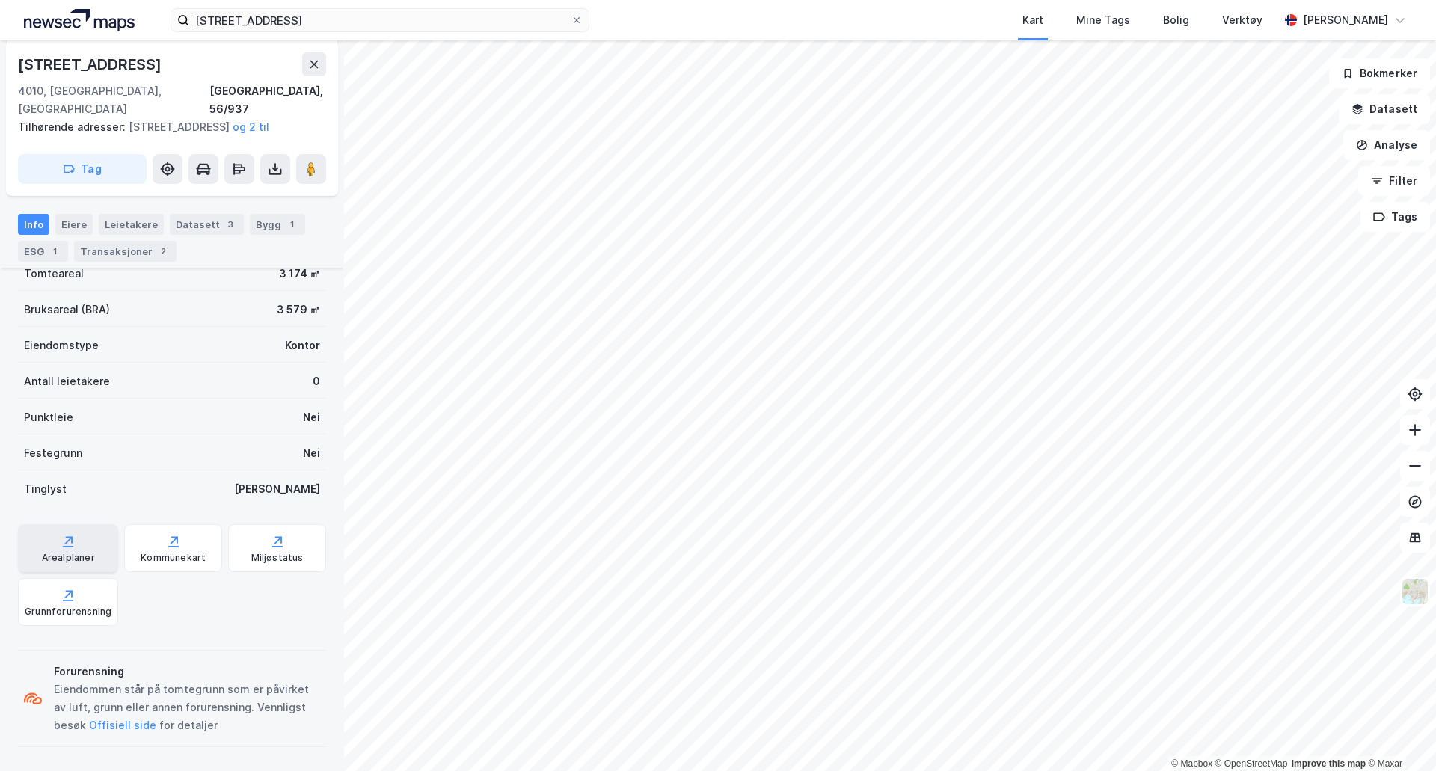
click at [58, 555] on div "Arealplaner" at bounding box center [68, 558] width 53 height 12
